Goal: Find specific page/section: Find specific page/section

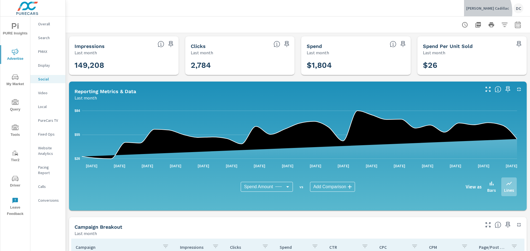
click at [492, 12] on div "[PERSON_NAME] Cadillac DC" at bounding box center [494, 8] width 57 height 10
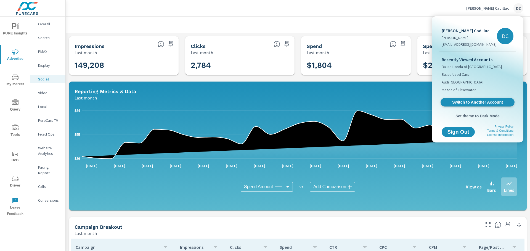
click at [460, 103] on span "Switch to Another Account" at bounding box center [477, 102] width 68 height 5
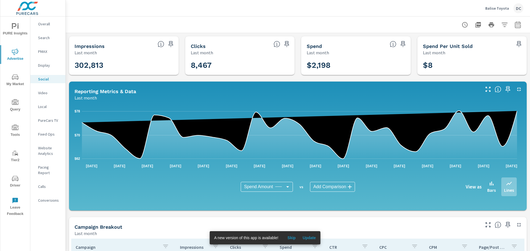
click at [17, 121] on div "PURE Insights Advertise My Market Query Tools Tier2 Driver Leave Feedback" at bounding box center [15, 118] width 30 height 203
click at [13, 134] on span "Tools" at bounding box center [15, 132] width 26 height 14
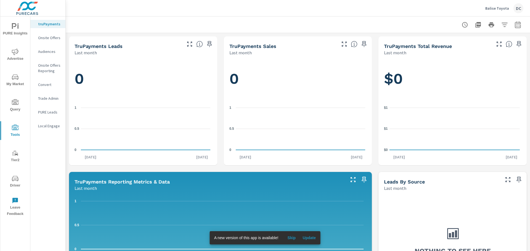
click at [12, 182] on span "Driver" at bounding box center [15, 182] width 26 height 14
